Goal: Find specific page/section: Find specific page/section

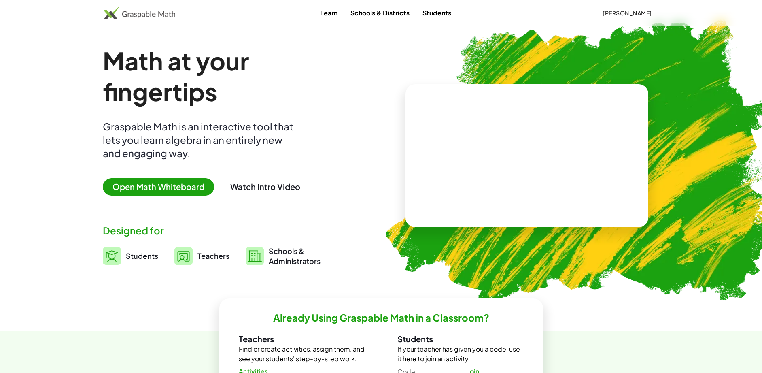
click at [162, 186] on span "Open Math Whiteboard" at bounding box center [158, 186] width 111 height 17
click at [160, 187] on span "Open Math Whiteboard" at bounding box center [158, 186] width 111 height 17
click at [154, 188] on span "Open Math Whiteboard" at bounding box center [158, 186] width 111 height 17
click at [155, 188] on span "Open Math Whiteboard" at bounding box center [158, 186] width 111 height 17
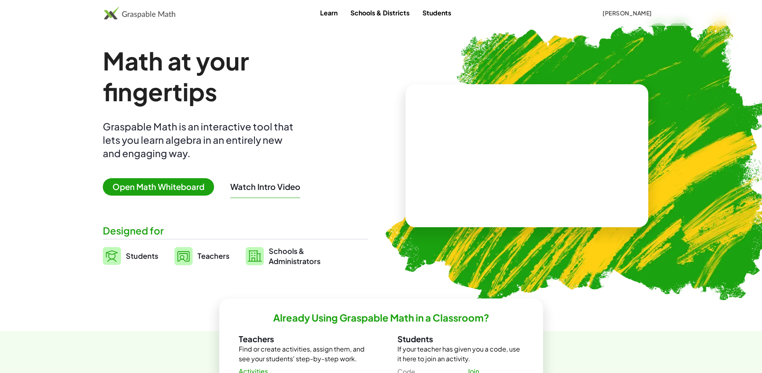
click at [160, 189] on span "Open Math Whiteboard" at bounding box center [158, 186] width 111 height 17
click at [158, 187] on span "Open Math Whiteboard" at bounding box center [158, 186] width 111 height 17
click at [164, 187] on span "Open Math Whiteboard" at bounding box center [158, 186] width 111 height 17
drag, startPoint x: 164, startPoint y: 186, endPoint x: 183, endPoint y: 55, distance: 132.9
click at [164, 185] on span "Open Math Whiteboard" at bounding box center [158, 186] width 111 height 17
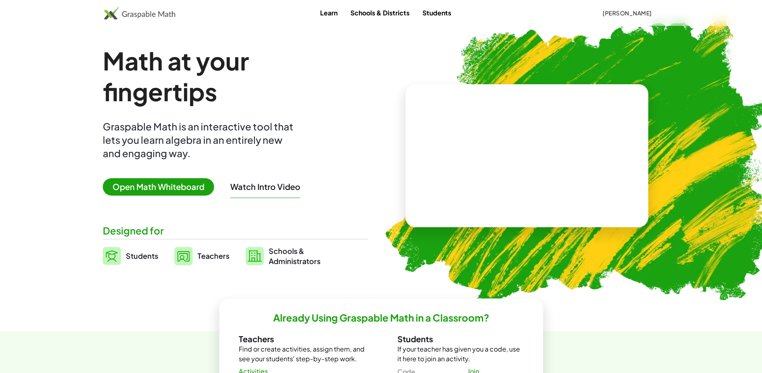
click at [159, 188] on span "Open Math Whiteboard" at bounding box center [158, 186] width 111 height 17
click at [158, 188] on span "Open Math Whiteboard" at bounding box center [158, 186] width 111 height 17
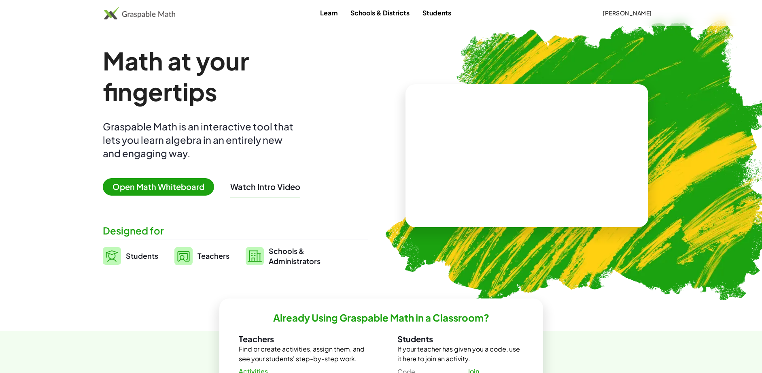
click at [158, 188] on span "Open Math Whiteboard" at bounding box center [158, 186] width 111 height 17
drag, startPoint x: 156, startPoint y: 187, endPoint x: 194, endPoint y: 174, distance: 40.1
click at [156, 186] on span "Open Math Whiteboard" at bounding box center [158, 186] width 111 height 17
click at [607, 13] on span "[PERSON_NAME]" at bounding box center [627, 12] width 49 height 7
click at [606, 11] on span "[PERSON_NAME]" at bounding box center [627, 12] width 49 height 7
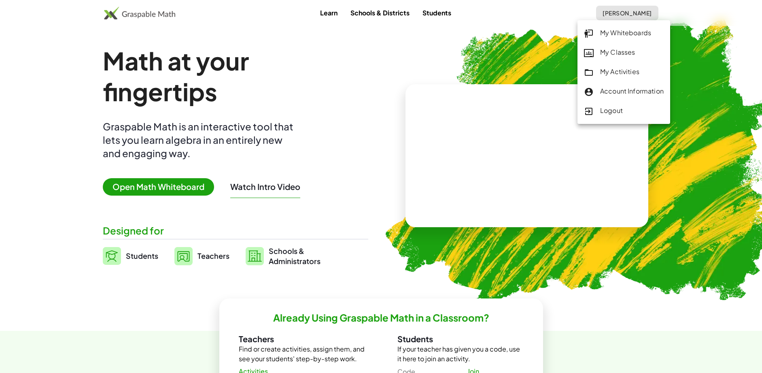
click at [614, 74] on div "My Activities" at bounding box center [624, 72] width 80 height 11
